Goal: Task Accomplishment & Management: Manage account settings

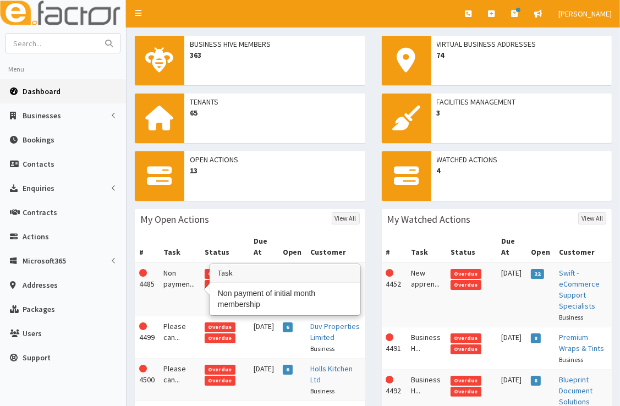
click at [178, 282] on td "Non paymen..." at bounding box center [179, 289] width 41 height 54
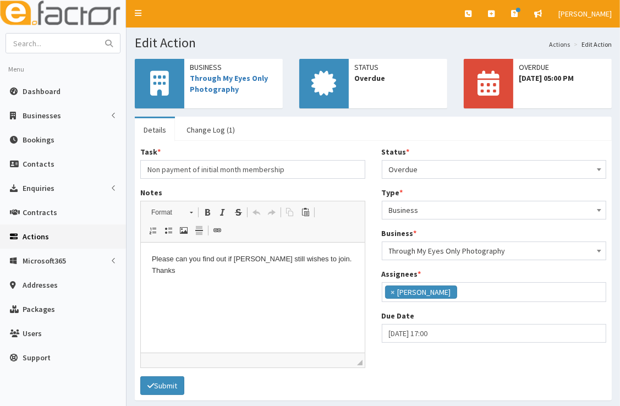
scroll to position [130, 0]
click at [445, 167] on span "Overdue" at bounding box center [494, 169] width 211 height 15
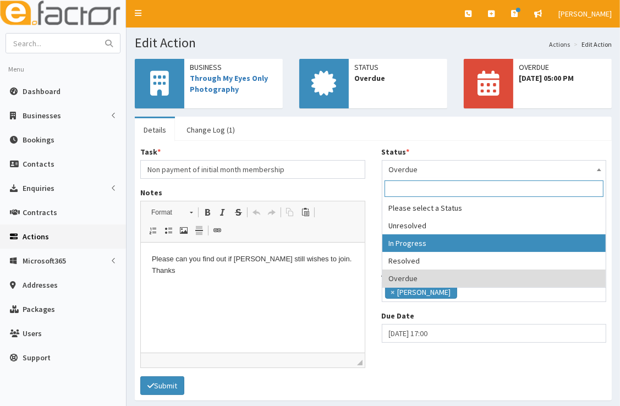
select select "2"
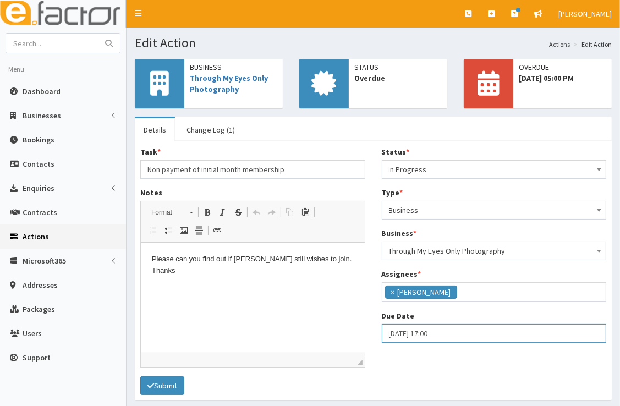
click at [427, 338] on input "29-08-2025 17:00" at bounding box center [494, 333] width 225 height 19
select select "17"
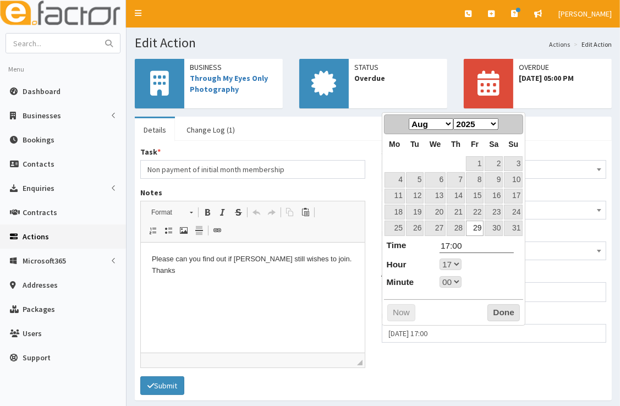
click at [449, 123] on select "Jan Feb Mar Apr May Jun Jul Aug Sep Oct Nov Dec" at bounding box center [431, 124] width 45 height 12
select select "17"
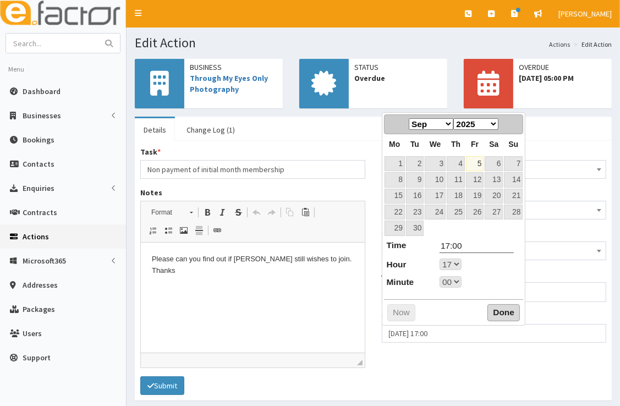
click at [493, 310] on button "Done" at bounding box center [503, 313] width 32 height 18
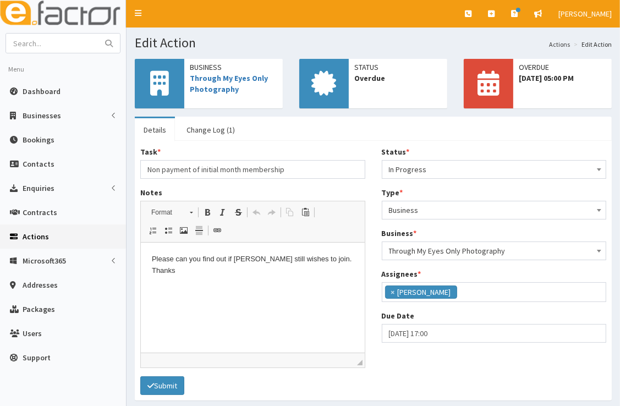
click at [251, 288] on html "Please can you find out if Kelly still wishes to join. Thanks" at bounding box center [252, 264] width 224 height 45
click at [344, 264] on p "Please can you find out if Kelly still wishes to join. Thanks" at bounding box center [252, 264] width 202 height 23
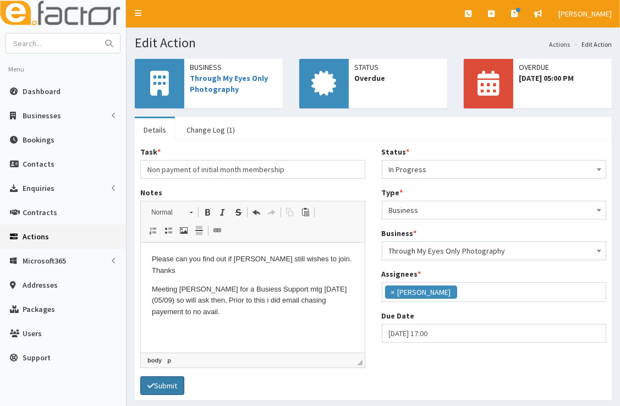
click at [178, 384] on button "Submit" at bounding box center [162, 385] width 44 height 19
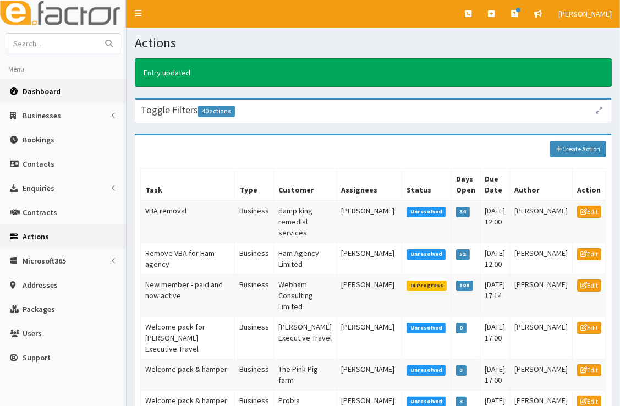
click at [69, 100] on link "Dashboard" at bounding box center [63, 91] width 126 height 24
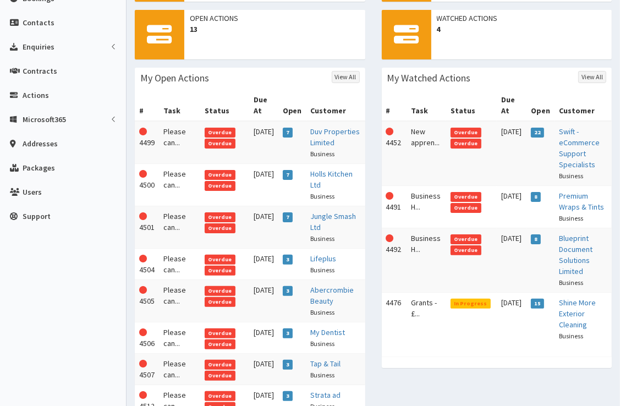
scroll to position [148, 0]
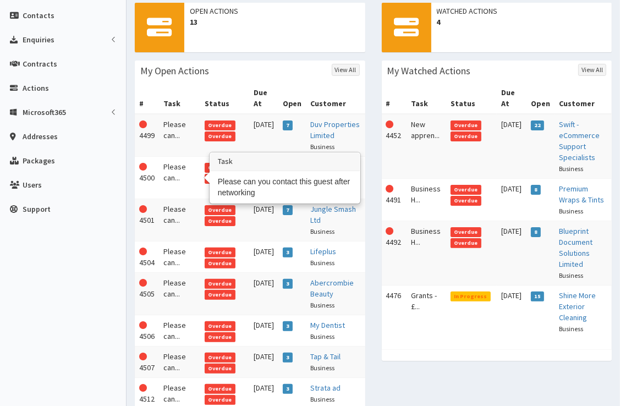
click at [173, 175] on td "Please can..." at bounding box center [179, 178] width 41 height 42
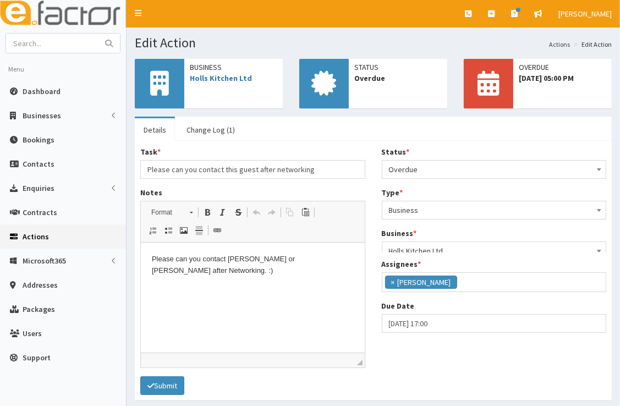
scroll to position [130, 0]
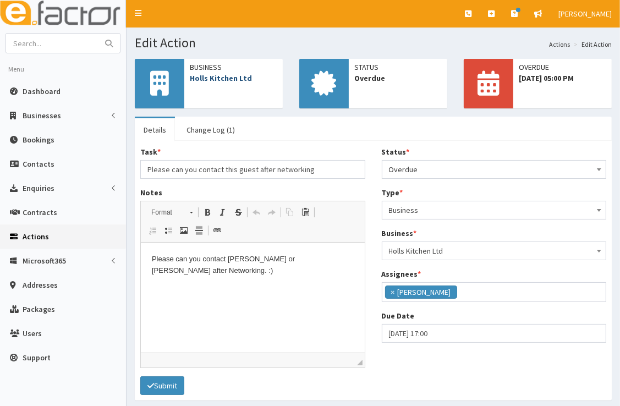
click at [239, 81] on link "Holls Kitchen Ltd" at bounding box center [221, 78] width 62 height 10
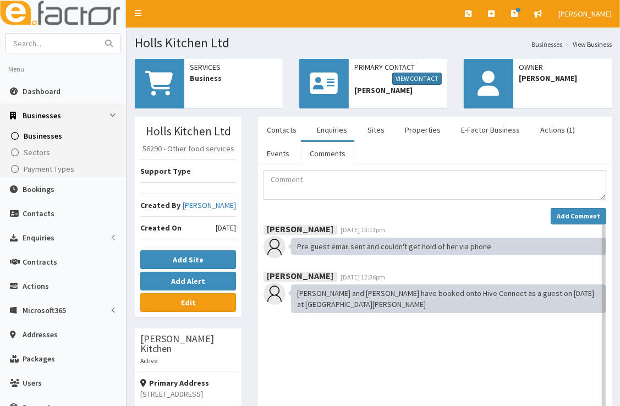
click at [422, 75] on link "View Contact" at bounding box center [416, 79] width 49 height 12
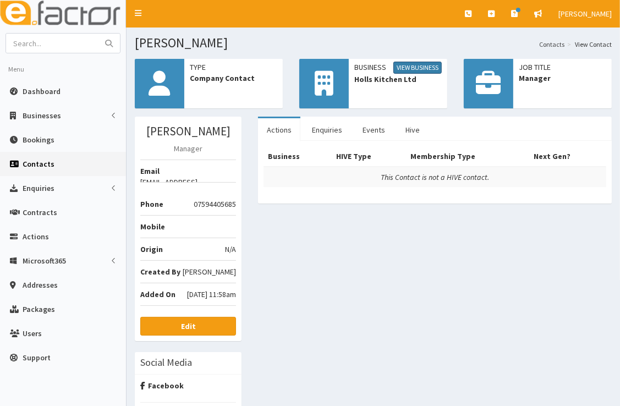
click at [421, 68] on link "View Business" at bounding box center [417, 68] width 48 height 12
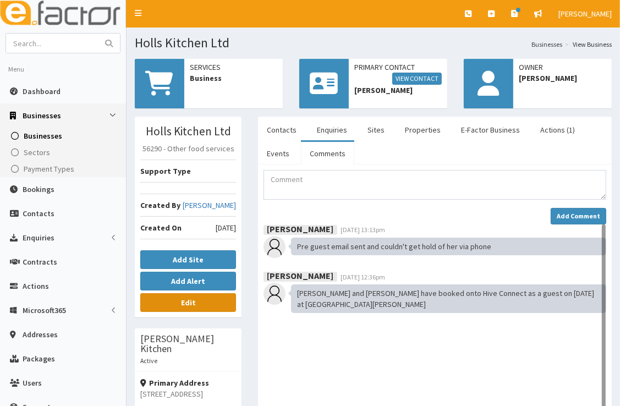
click at [200, 297] on link "Edit" at bounding box center [188, 302] width 96 height 19
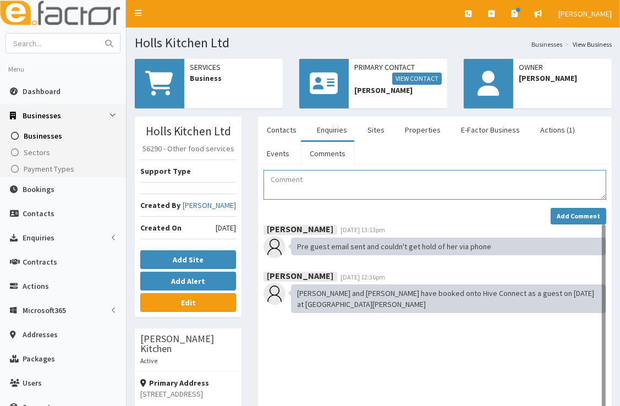
click at [307, 185] on textarea "Comment" at bounding box center [434, 185] width 343 height 30
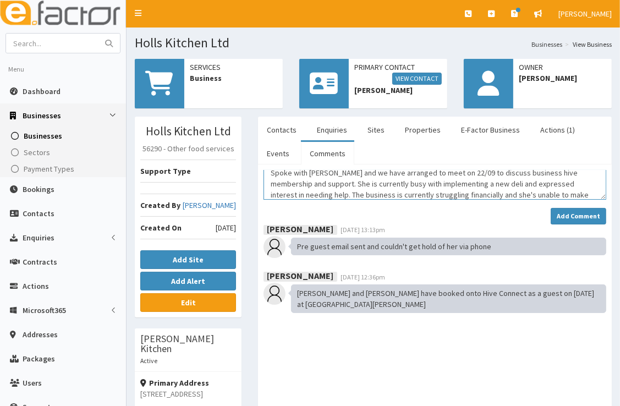
scroll to position [18, 0]
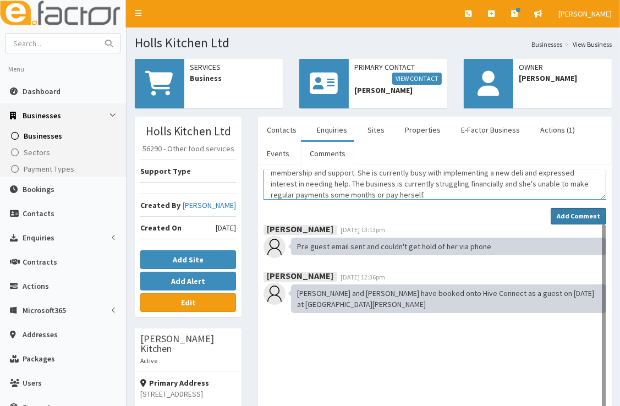
type textarea "Spoke with Hollie and we have arranged to meet on 22/09 to discuss business hiv…"
click at [567, 212] on strong "Add Comment" at bounding box center [577, 216] width 43 height 8
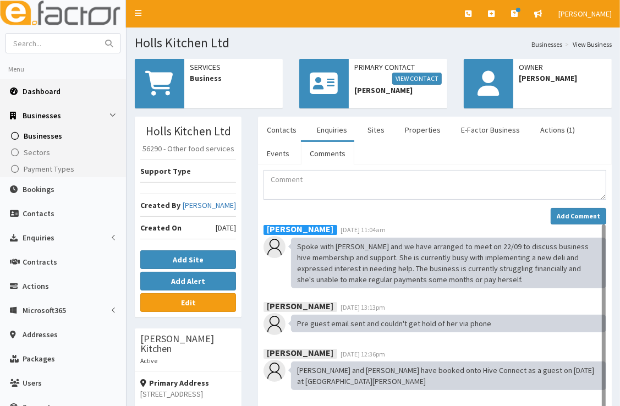
click at [68, 93] on link "Dashboard" at bounding box center [63, 91] width 126 height 24
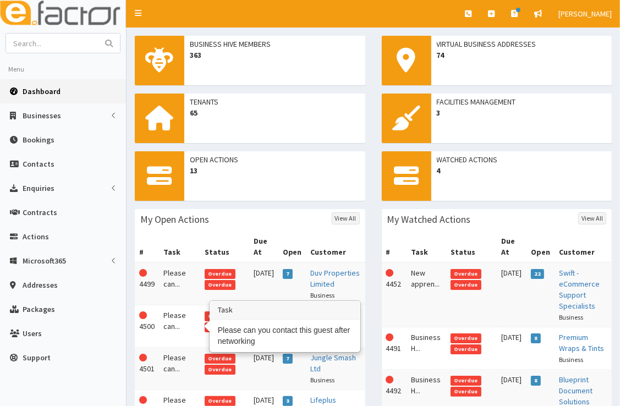
click at [169, 315] on td "Please can..." at bounding box center [179, 326] width 41 height 42
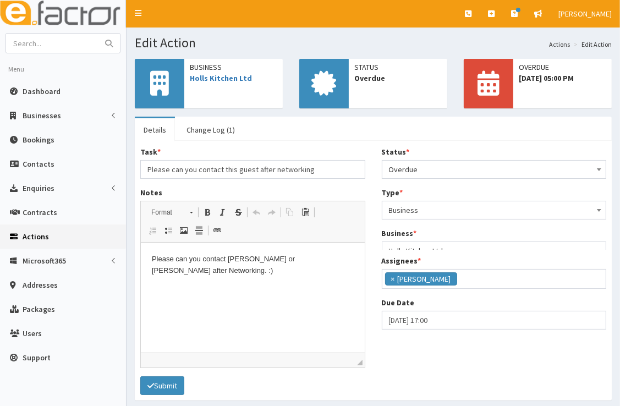
scroll to position [130, 0]
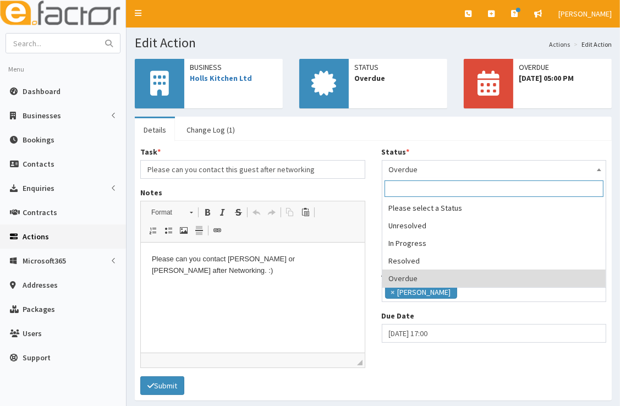
click at [464, 170] on span "Overdue" at bounding box center [494, 169] width 211 height 15
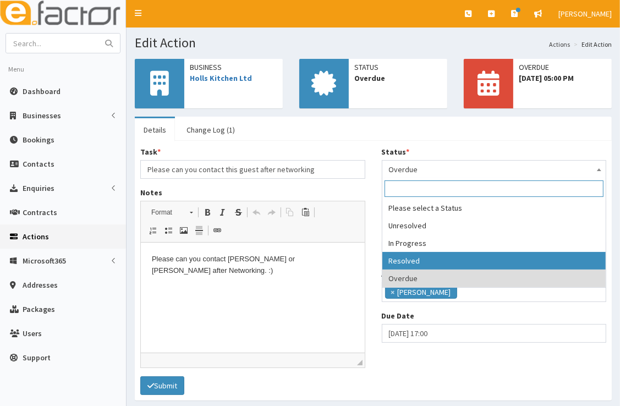
select select "3"
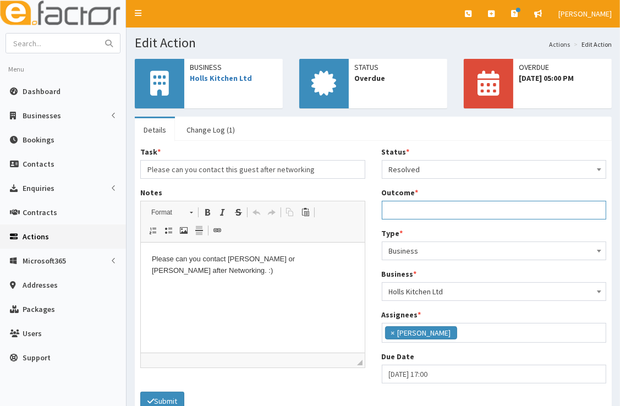
click at [435, 210] on input "Outcome *" at bounding box center [494, 210] width 225 height 19
type input "Meeting Hollie 22/09 to discuss the business hive and support needed for hols k…"
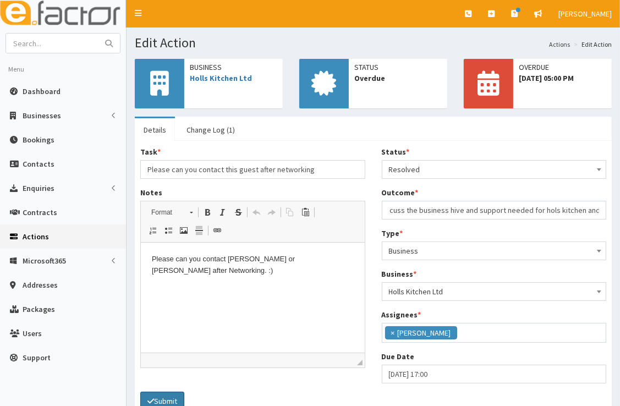
scroll to position [0, 0]
click at [175, 399] on button "Submit" at bounding box center [162, 401] width 44 height 19
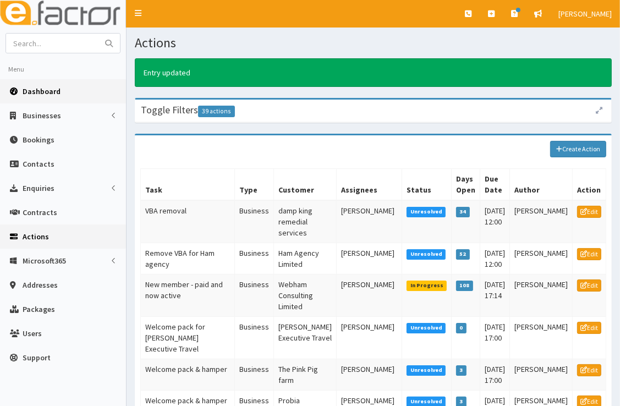
click at [36, 93] on span "Dashboard" at bounding box center [42, 91] width 38 height 10
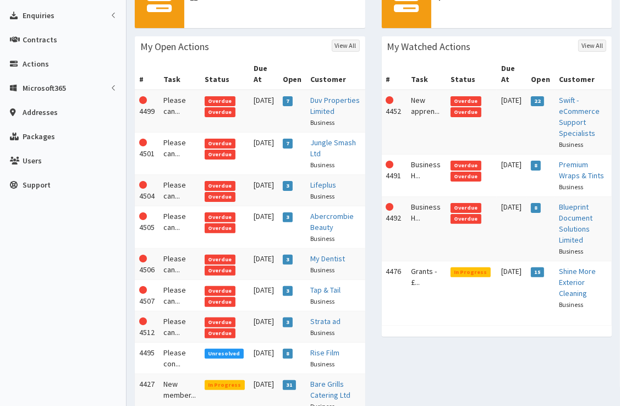
scroll to position [169, 0]
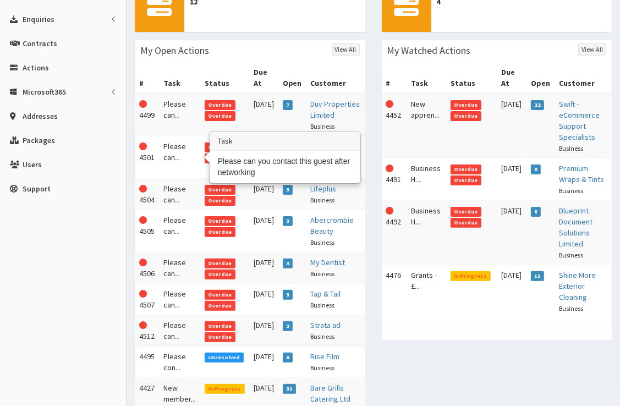
click at [183, 152] on td "Please can..." at bounding box center [179, 157] width 41 height 42
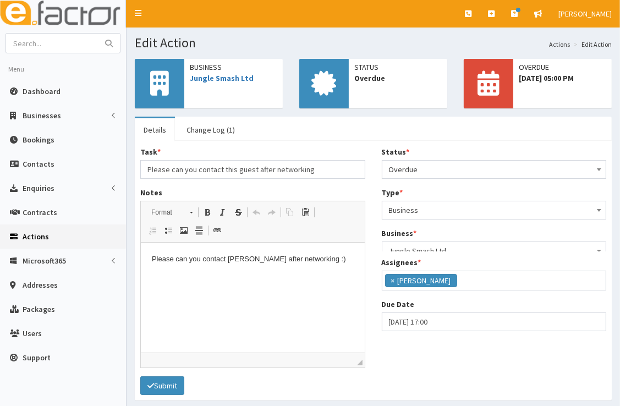
scroll to position [130, 0]
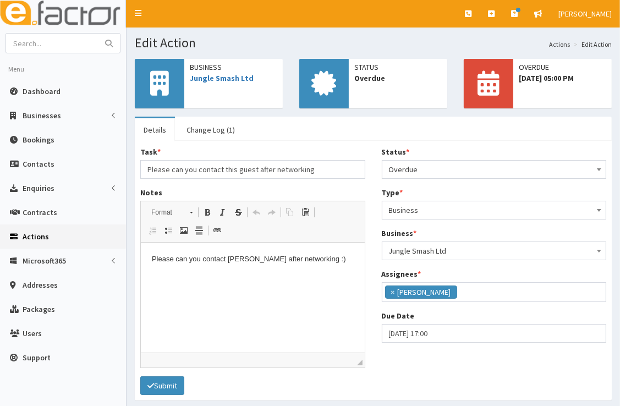
click at [244, 73] on span "Jungle Smash Ltd" at bounding box center [233, 78] width 87 height 11
click at [242, 80] on link "Jungle Smash Ltd" at bounding box center [222, 78] width 64 height 10
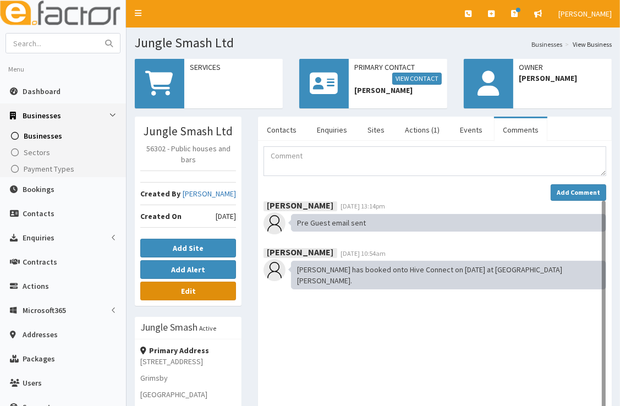
click at [198, 285] on link "Edit" at bounding box center [188, 291] width 96 height 19
click at [366, 150] on textarea "Comment" at bounding box center [434, 161] width 343 height 30
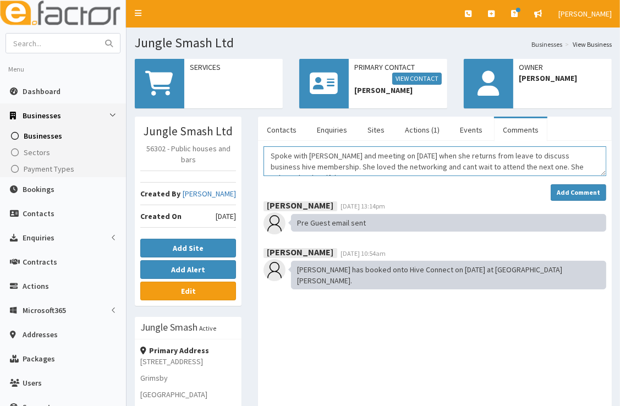
scroll to position [7, 0]
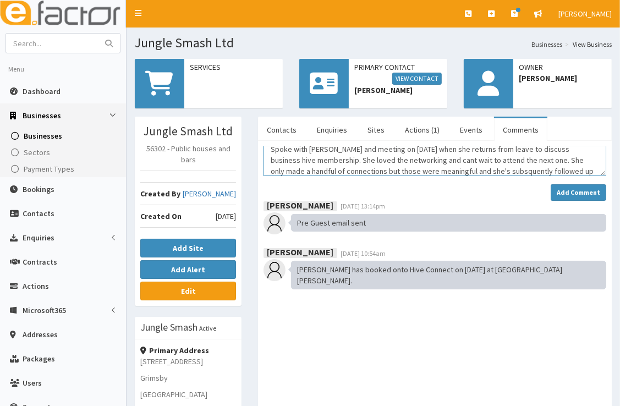
click at [479, 168] on textarea "Spoke with Beth and meeting on 30th Sept when she returns from leave to discuss…" at bounding box center [434, 161] width 343 height 30
type textarea "Spoke with Beth and meeting on 30th Sept when she returns from leave to discuss…"
click at [567, 194] on strong "Add Comment" at bounding box center [577, 192] width 43 height 8
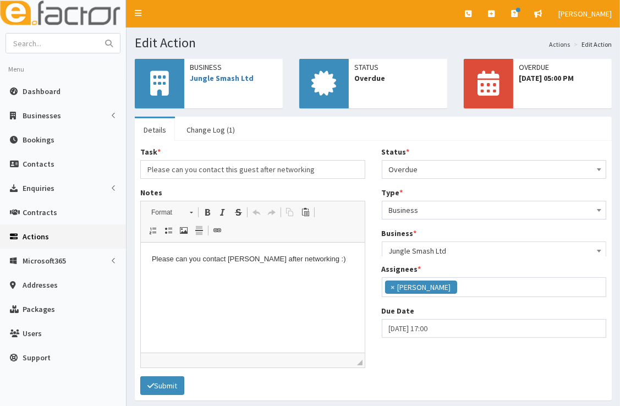
scroll to position [163, 0]
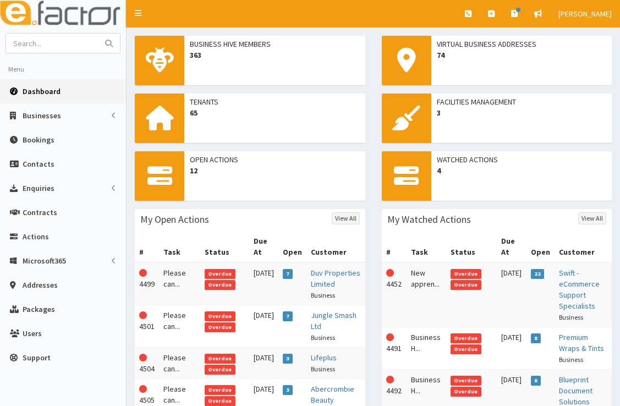
scroll to position [169, 0]
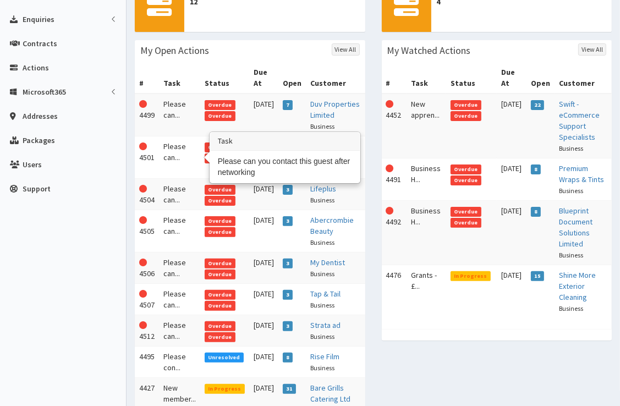
click at [176, 148] on td "Please can..." at bounding box center [179, 157] width 41 height 42
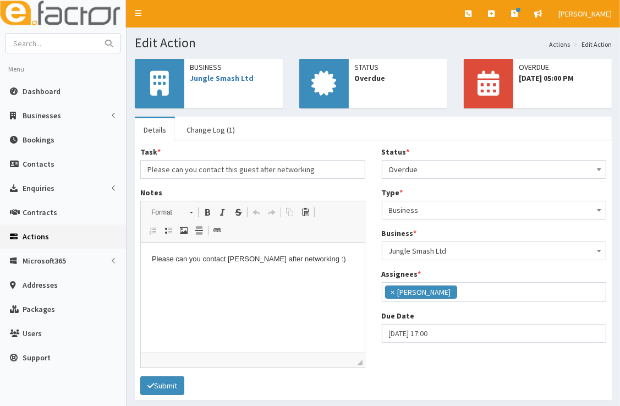
scroll to position [130, 0]
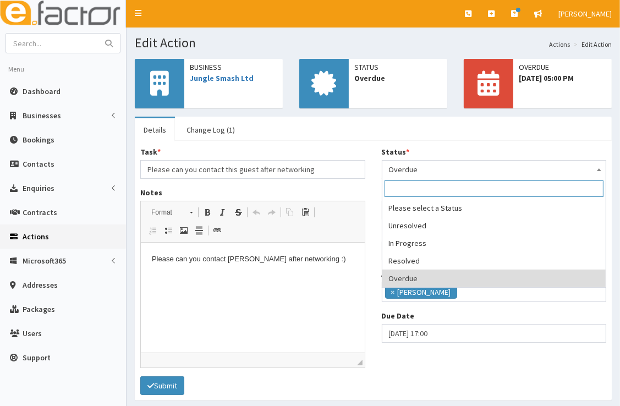
click at [434, 170] on span "Overdue" at bounding box center [494, 169] width 211 height 15
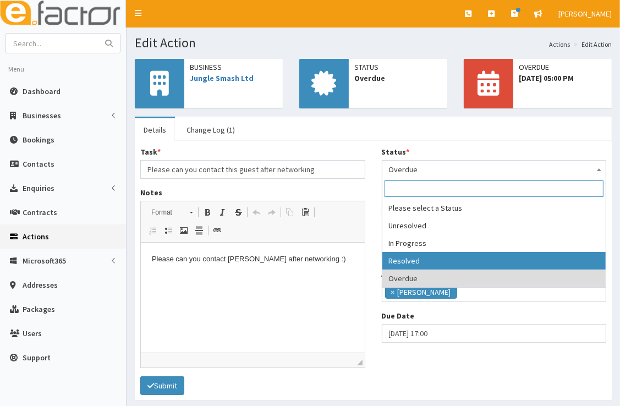
select select "3"
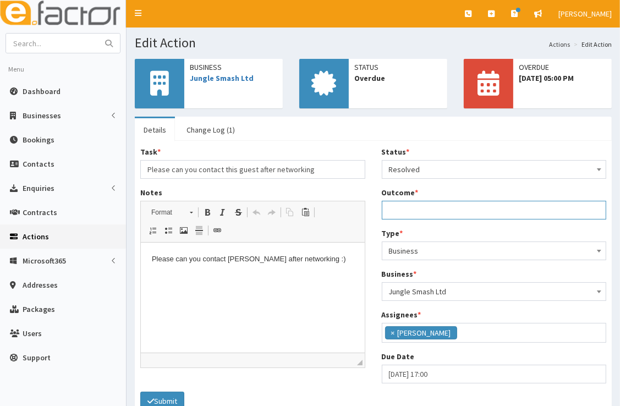
click at [439, 210] on input "Outcome *" at bounding box center [494, 210] width 225 height 19
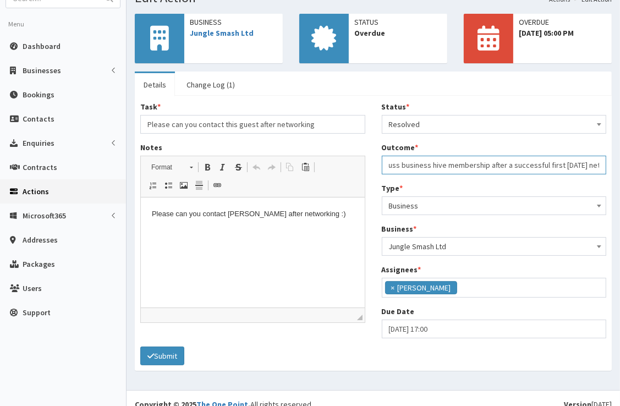
scroll to position [57, 0]
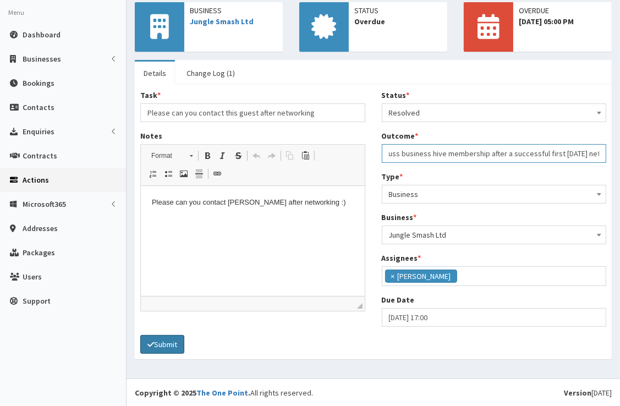
type input "Meeting Beth on 30/09 when she returns from leave to discuss business hive memb…"
click at [164, 341] on button "Submit" at bounding box center [162, 344] width 44 height 19
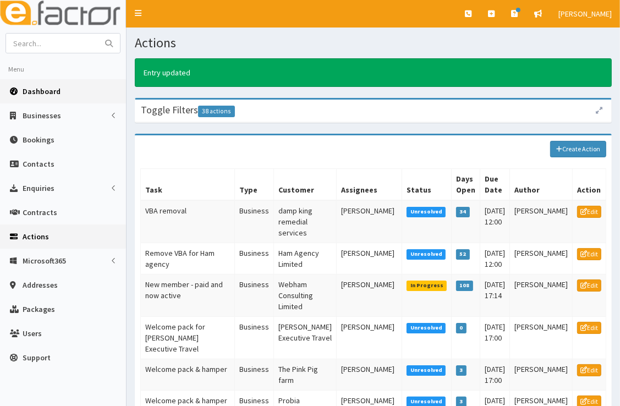
click at [52, 98] on link "Dashboard" at bounding box center [63, 91] width 126 height 24
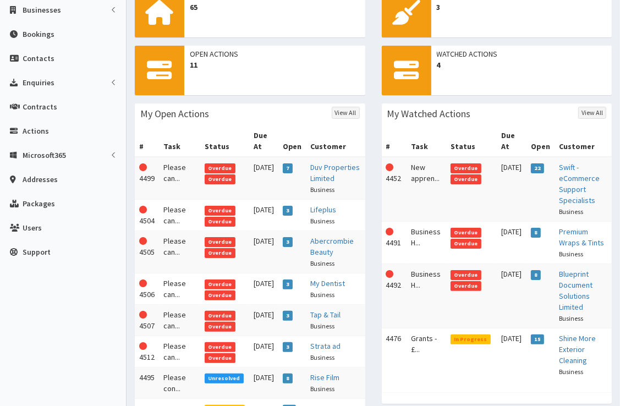
scroll to position [90, 0]
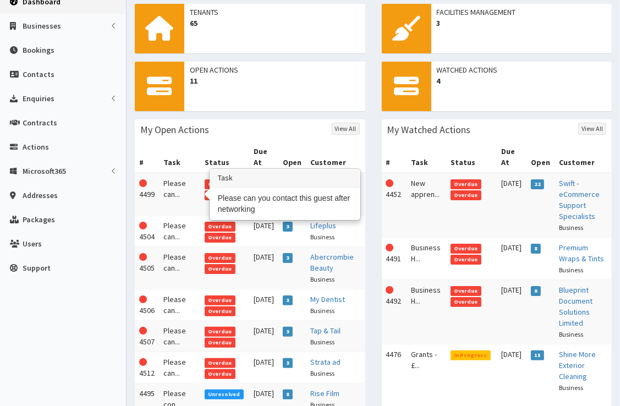
click at [179, 190] on td "Please can..." at bounding box center [179, 194] width 41 height 43
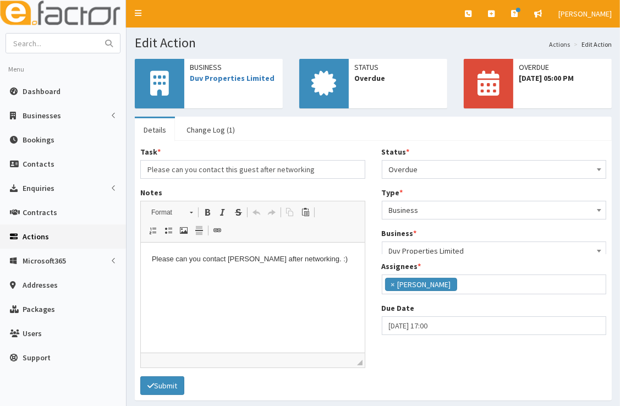
scroll to position [130, 0]
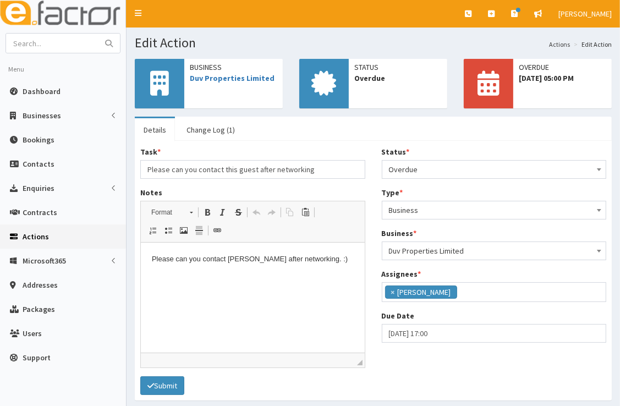
click at [236, 70] on span "Business" at bounding box center [233, 67] width 87 height 11
click at [236, 78] on link "Duv Properties Limited" at bounding box center [232, 78] width 85 height 10
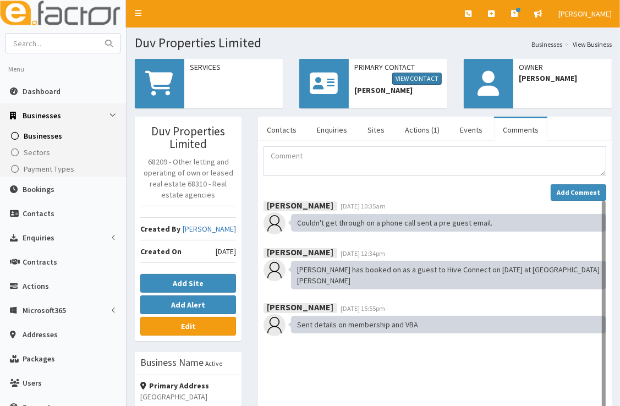
click at [418, 80] on link "View Contact" at bounding box center [416, 79] width 49 height 12
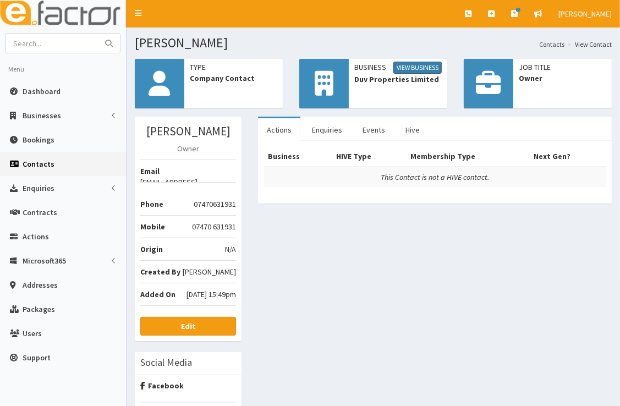
click at [401, 66] on link "View Business" at bounding box center [417, 68] width 48 height 12
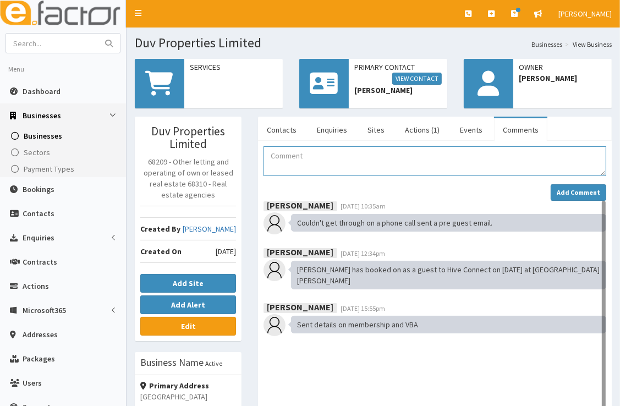
click at [337, 159] on textarea "Comment" at bounding box center [434, 161] width 343 height 30
type textarea "Spoke with [PERSON_NAME]"
click at [50, 91] on span "Dashboard" at bounding box center [42, 91] width 38 height 10
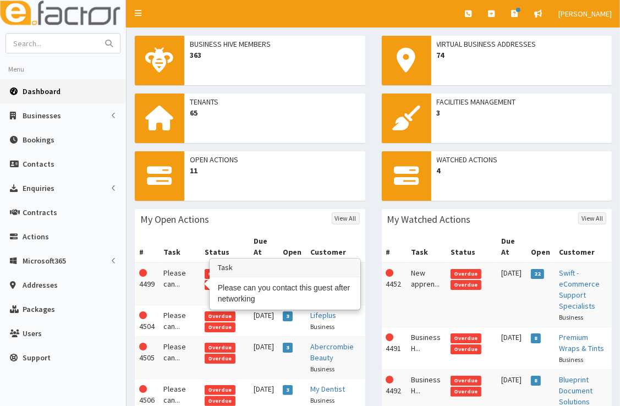
click at [178, 275] on td "Please can..." at bounding box center [179, 283] width 41 height 43
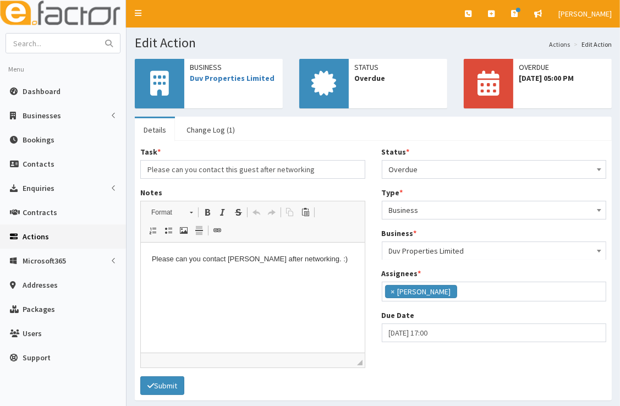
scroll to position [130, 0]
click at [221, 84] on div "Business Duv Properties Limited" at bounding box center [233, 72] width 98 height 27
click at [227, 75] on link "Duv Properties Limited" at bounding box center [232, 78] width 85 height 10
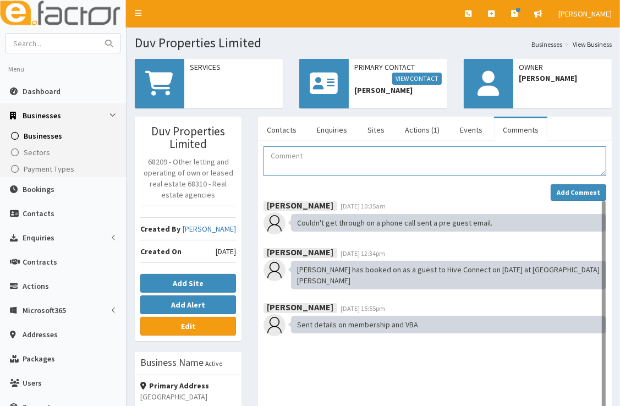
click at [327, 157] on textarea "Comment" at bounding box center [434, 161] width 343 height 30
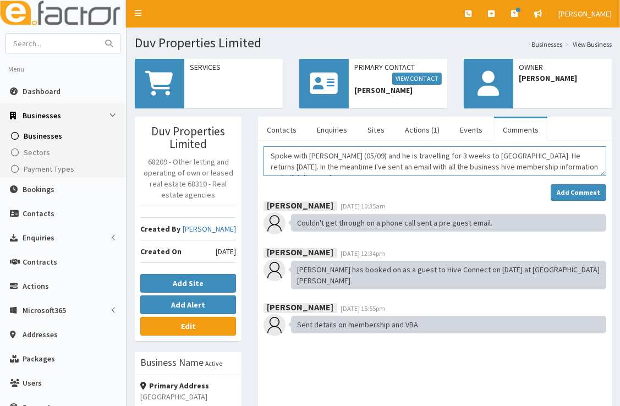
scroll to position [7, 0]
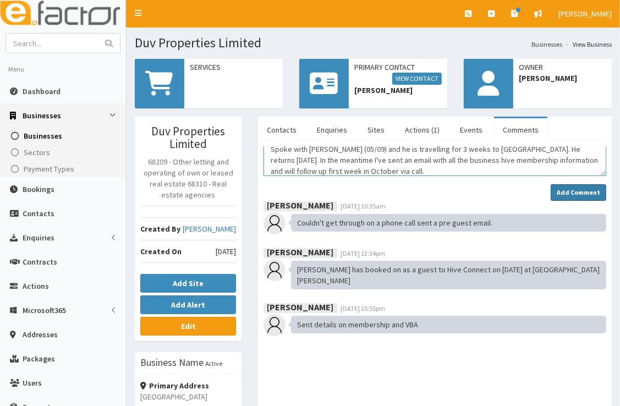
type textarea "Spoke with Alex (05/09) and he is travelling for 3 weeks to South Africa. He re…"
click at [567, 186] on button "Add Comment" at bounding box center [578, 192] width 56 height 16
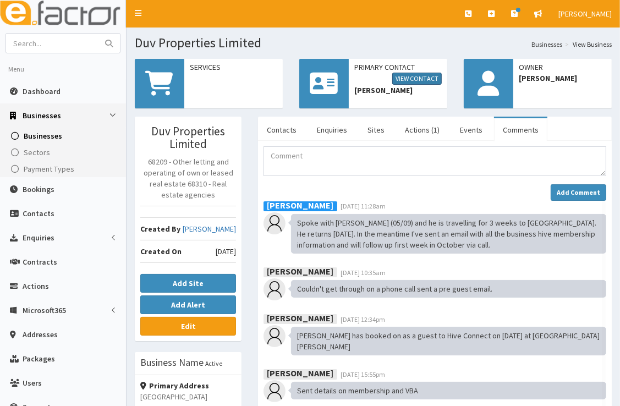
click at [427, 82] on link "View Contact" at bounding box center [416, 79] width 49 height 12
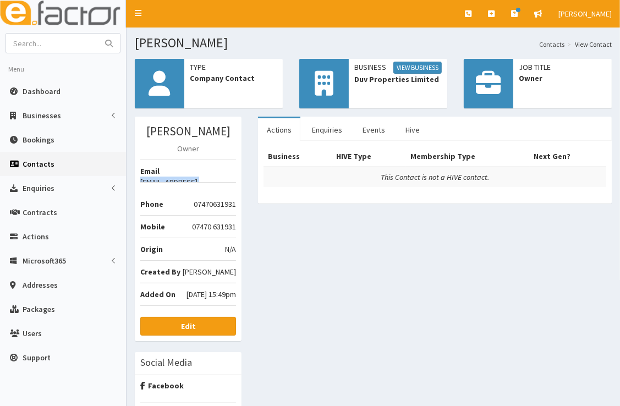
drag, startPoint x: 170, startPoint y: 172, endPoint x: 235, endPoint y: 171, distance: 65.4
click at [235, 177] on span "[EMAIL_ADDRESS][DOMAIN_NAME]" at bounding box center [188, 188] width 96 height 22
copy span "[EMAIL_ADDRESS][DOMAIN_NAME]"
click at [51, 94] on span "Dashboard" at bounding box center [42, 91] width 38 height 10
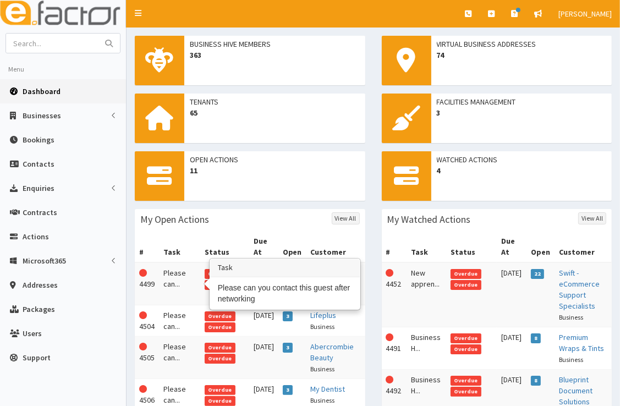
click at [170, 276] on td "Please can..." at bounding box center [179, 283] width 41 height 43
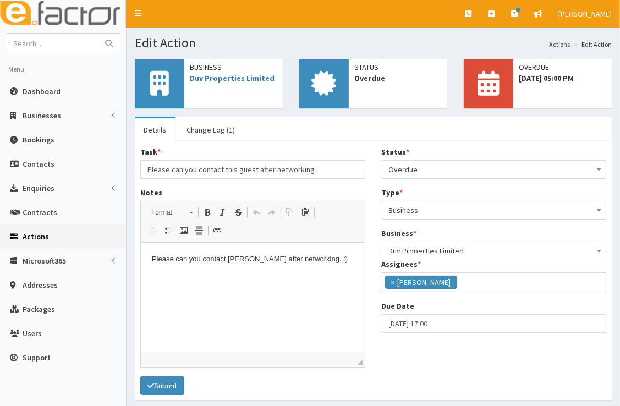
scroll to position [130, 0]
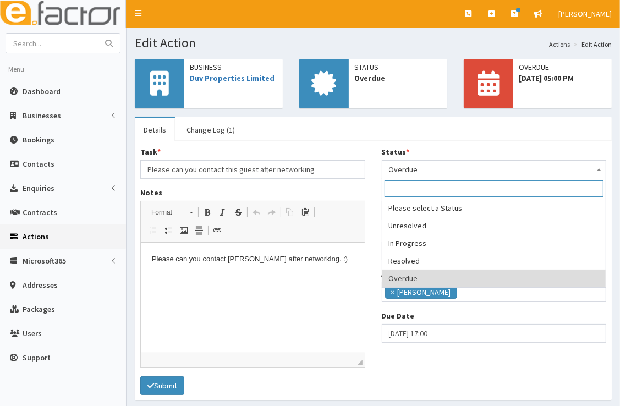
click at [433, 169] on span "Overdue" at bounding box center [494, 169] width 211 height 15
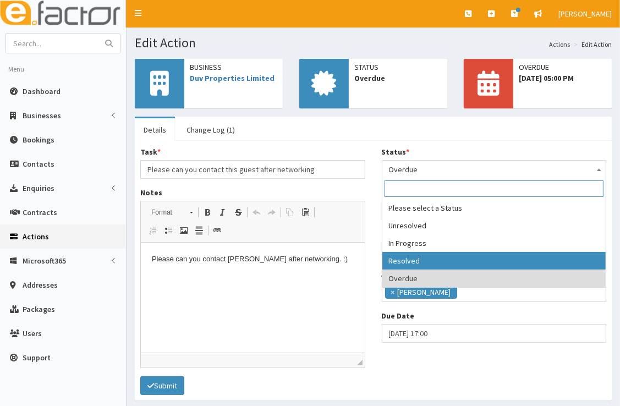
select select "3"
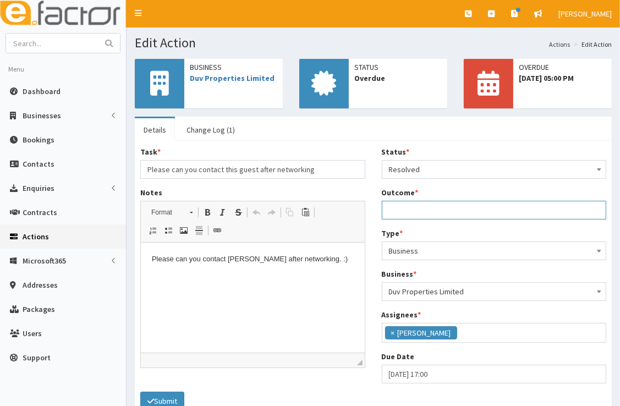
click at [421, 212] on input "Outcome *" at bounding box center [494, 210] width 225 height 19
click at [576, 207] on input "Spoke with Alex and Ive sent an email with B/H membership info as he goes away …" at bounding box center [494, 210] width 225 height 19
type input "Spoke with Alex and Ive sent an email with B/H membership info as he goes away …"
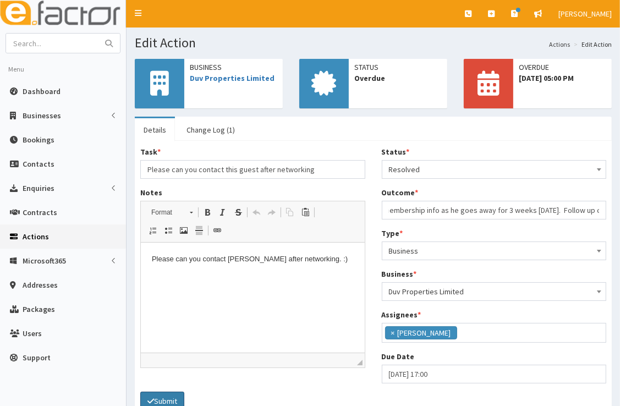
click at [166, 394] on button "Submit" at bounding box center [162, 401] width 44 height 19
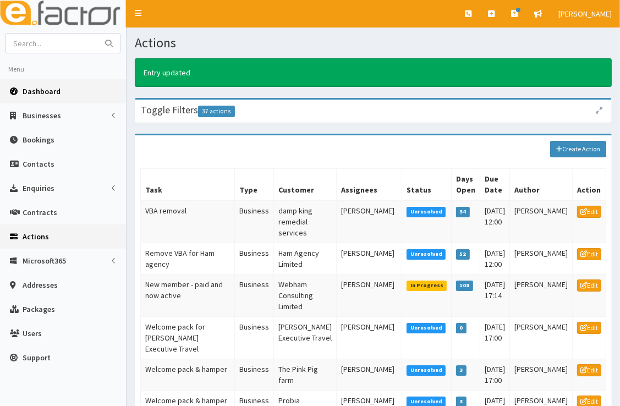
click at [48, 95] on span "Dashboard" at bounding box center [42, 91] width 38 height 10
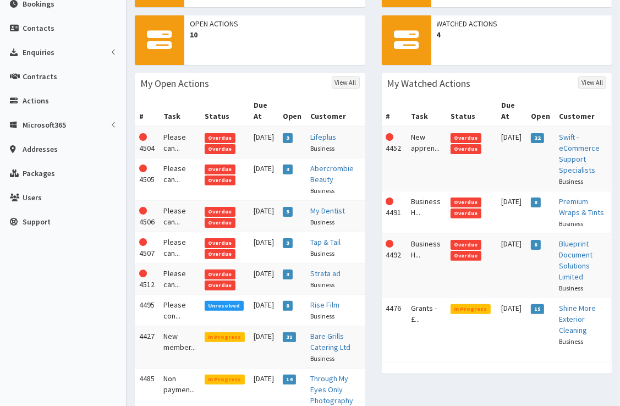
scroll to position [139, 0]
